Goal: Transaction & Acquisition: Purchase product/service

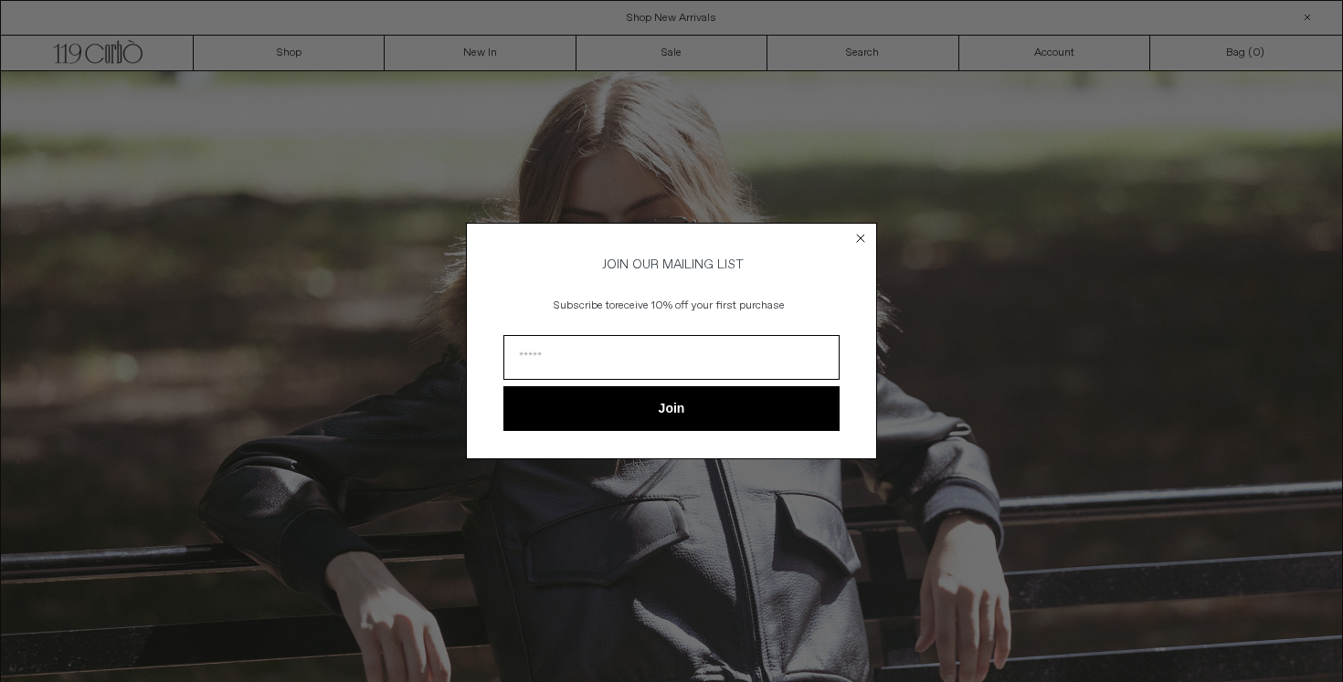
click at [860, 230] on circle "Close dialog" at bounding box center [860, 238] width 17 height 17
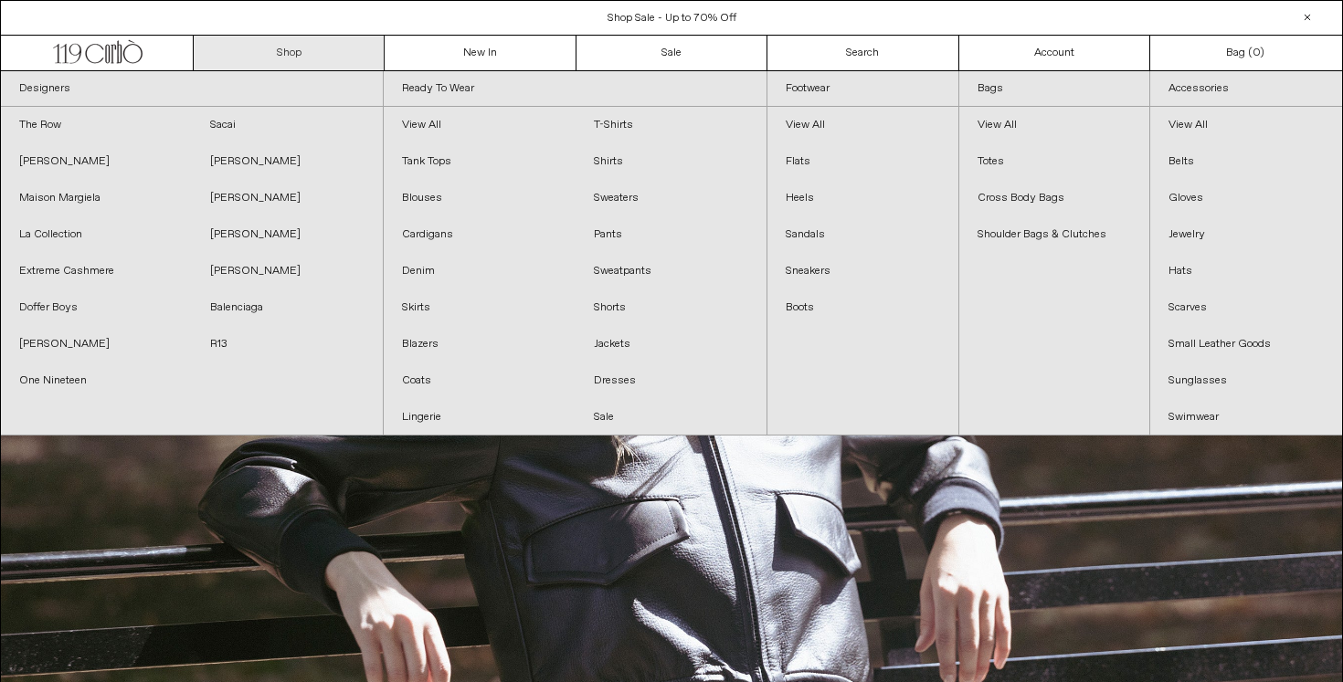
click at [299, 50] on link "Shop" at bounding box center [289, 53] width 191 height 35
click at [1009, 88] on link "Bags" at bounding box center [1054, 89] width 191 height 36
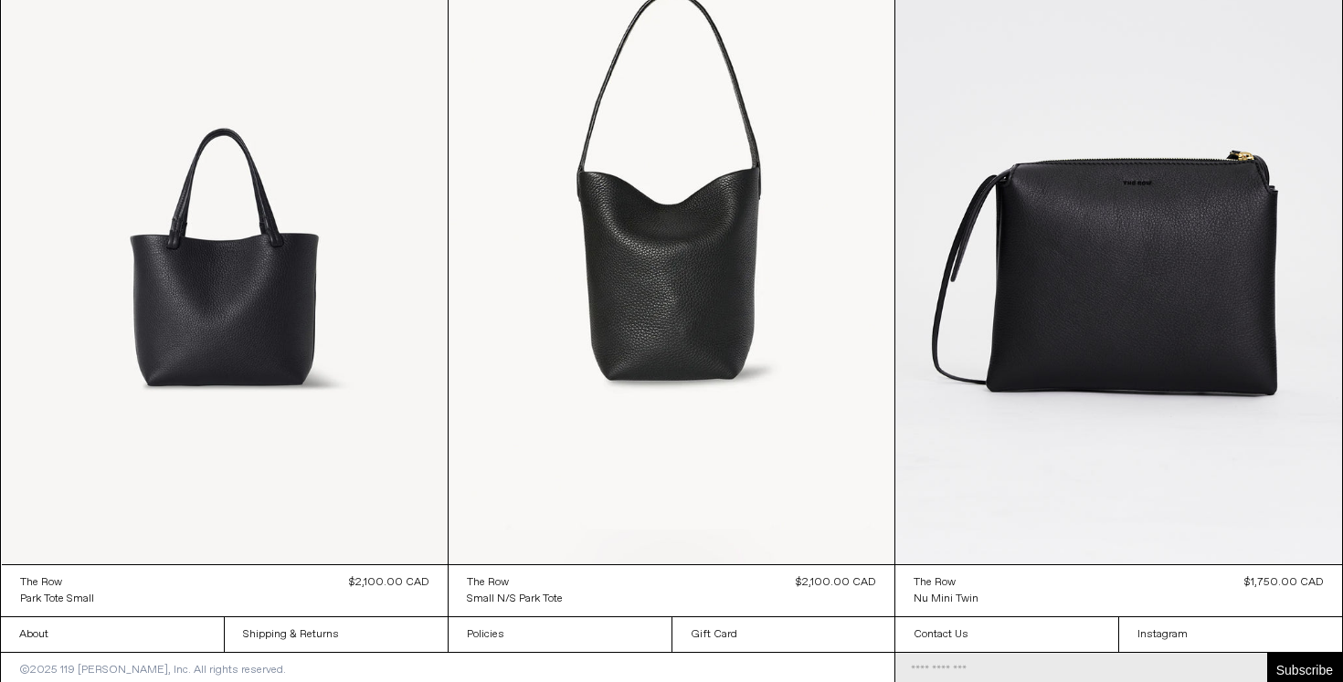
scroll to position [3831, 0]
